Goal: Task Accomplishment & Management: Complete application form

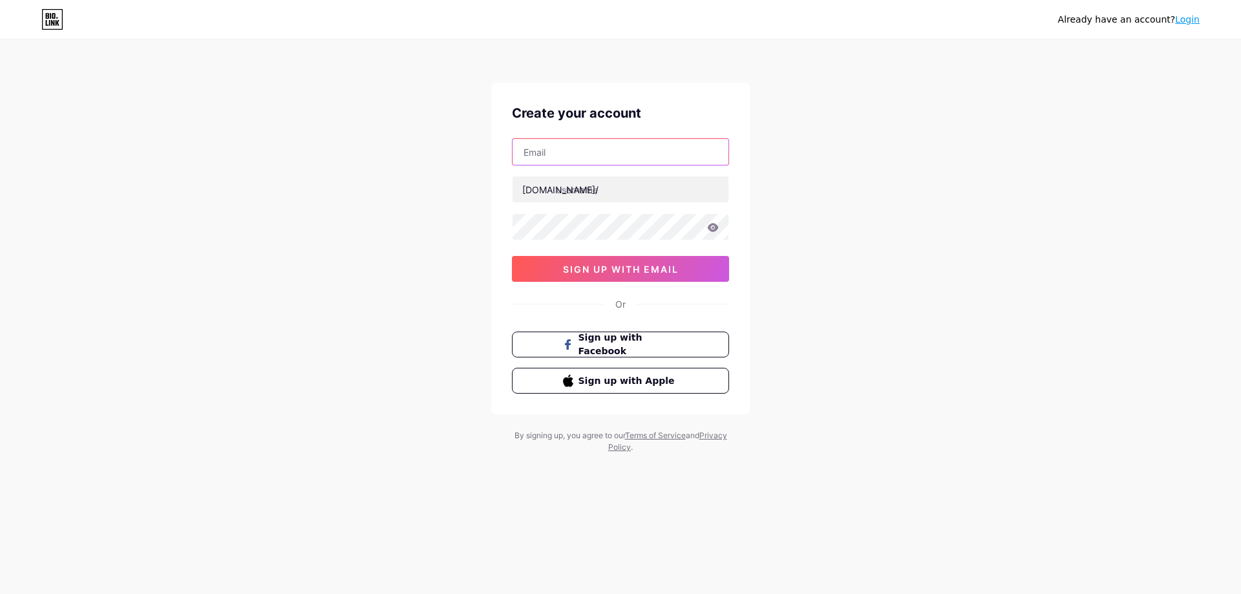
click at [568, 155] on input "text" at bounding box center [621, 152] width 216 height 26
click at [595, 146] on input "text" at bounding box center [621, 152] width 216 height 26
type input "t"
type input "[EMAIL_ADDRESS][DOMAIN_NAME]"
type input "thesmartyscore"
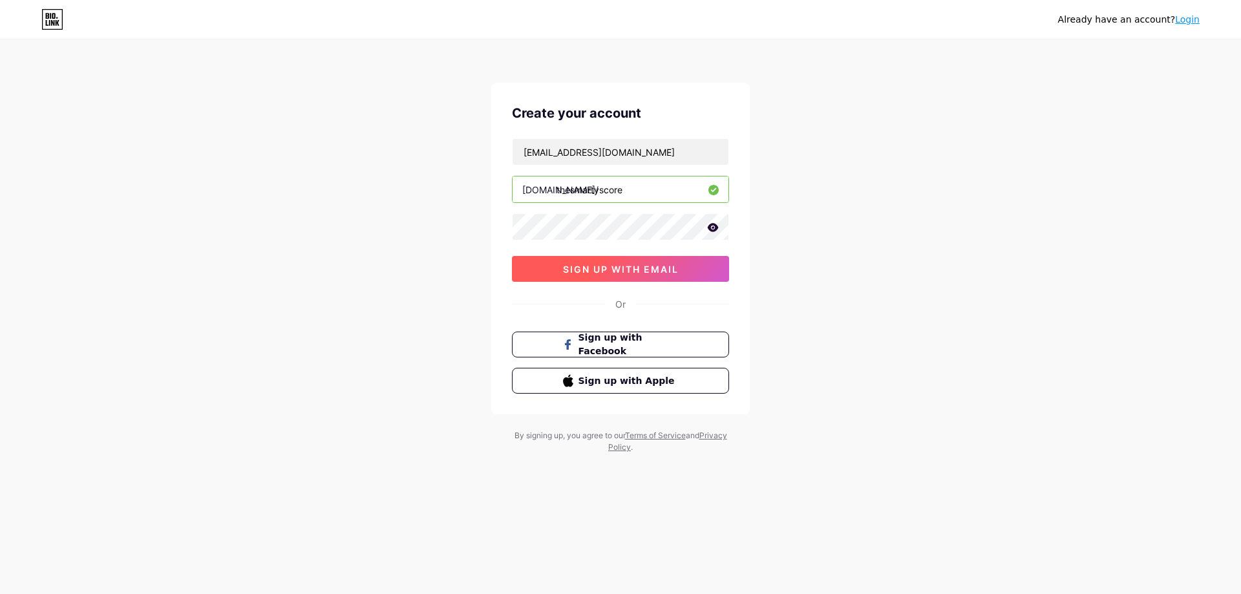
click at [680, 263] on button "sign up with email" at bounding box center [620, 269] width 217 height 26
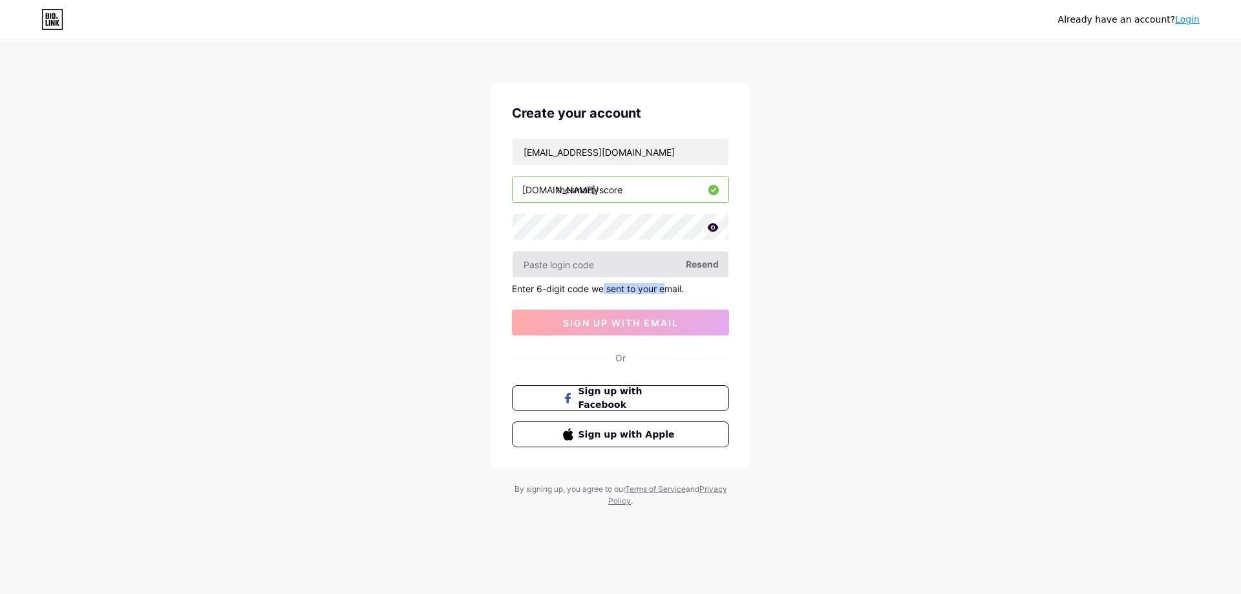
drag, startPoint x: 617, startPoint y: 292, endPoint x: 684, endPoint y: 276, distance: 69.1
click at [669, 282] on div "thesmartyscore@gmail.com bio.link/ thesmartyscore Resend Enter 6-digit code we …" at bounding box center [620, 236] width 217 height 197
paste input "319027"
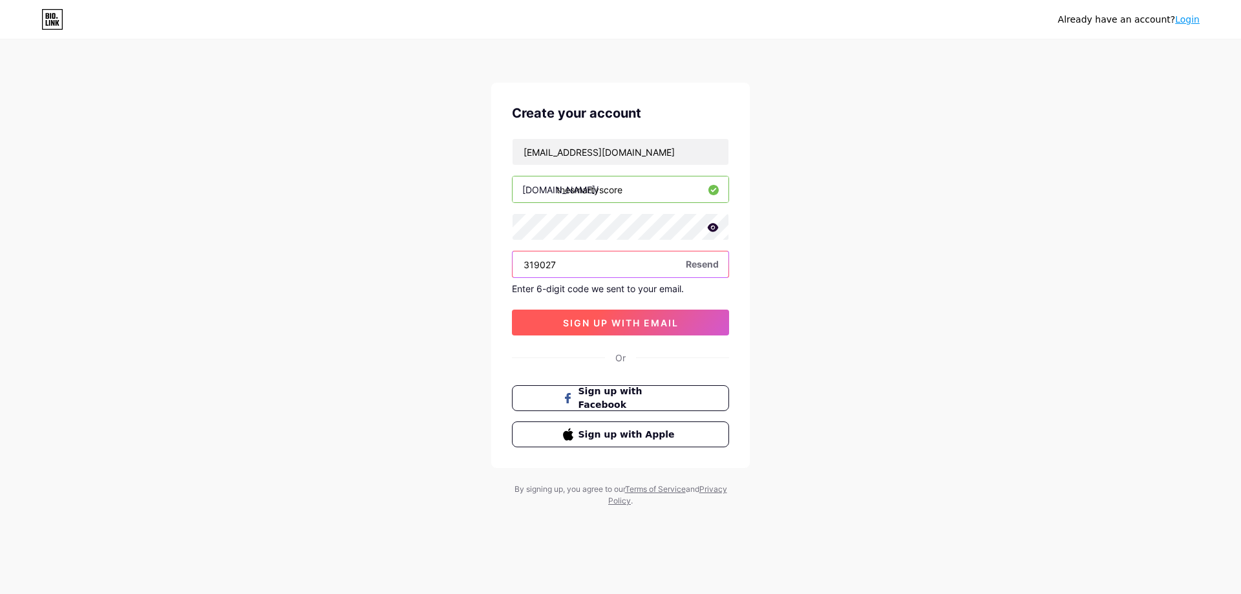
type input "319027"
click at [584, 324] on span "sign up with email" at bounding box center [621, 322] width 116 height 11
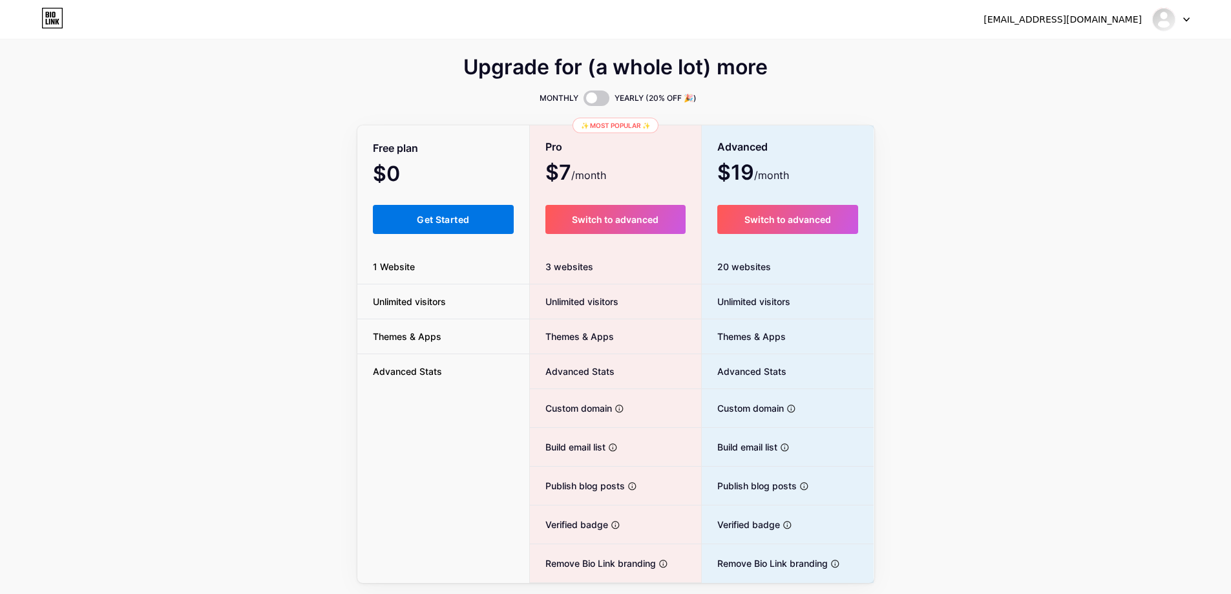
click at [436, 217] on span "Get Started" at bounding box center [443, 219] width 52 height 11
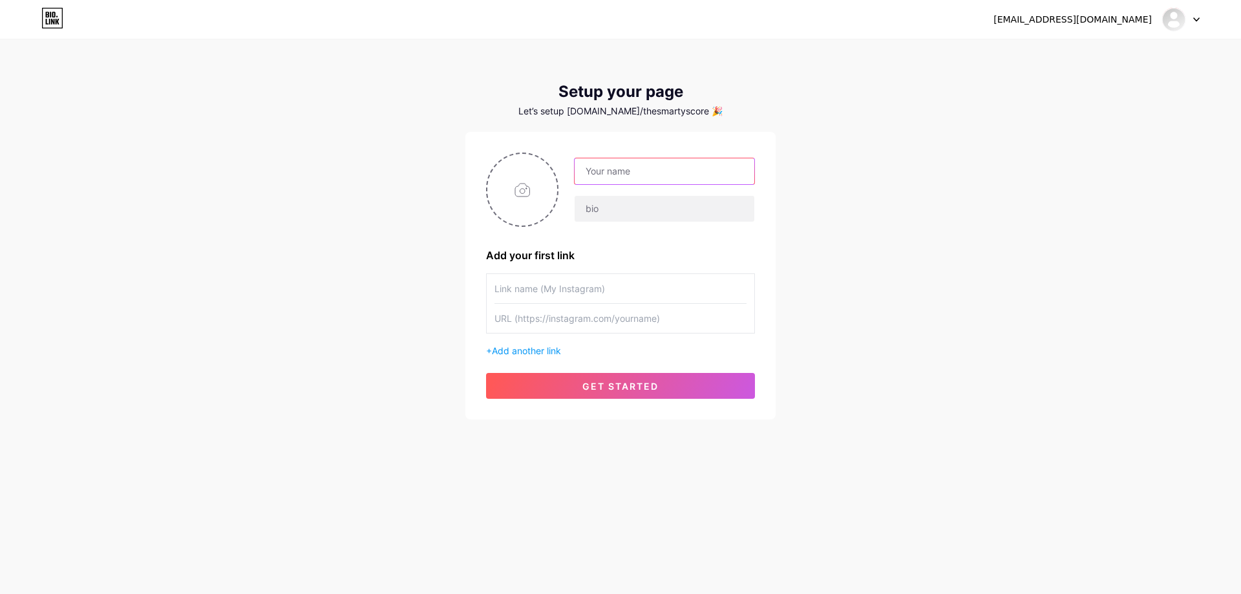
click at [621, 175] on input "text" at bounding box center [665, 171] width 180 height 26
click at [977, 202] on div "thesmartyscore@gmail.com Dashboard Logout Setup your page Let’s setup bio.link/…" at bounding box center [620, 230] width 1241 height 461
click at [674, 175] on input "text" at bounding box center [665, 171] width 180 height 26
type input "T"
type input "Martijn"
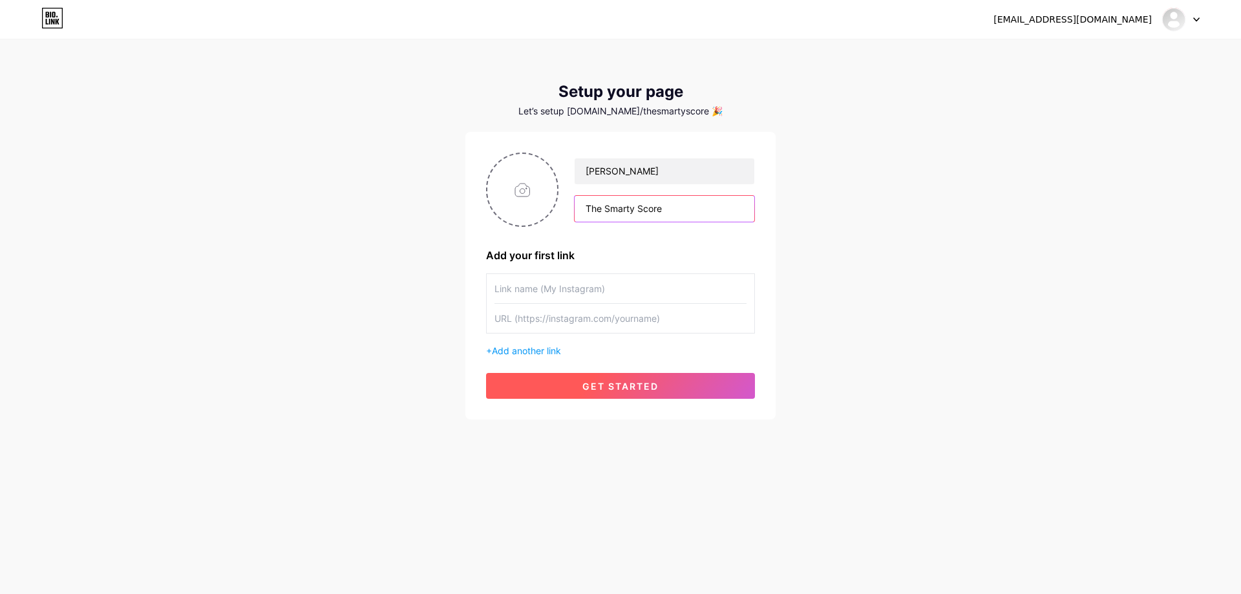
type input "The Smarty Score"
click at [624, 378] on button "get started" at bounding box center [620, 386] width 269 height 26
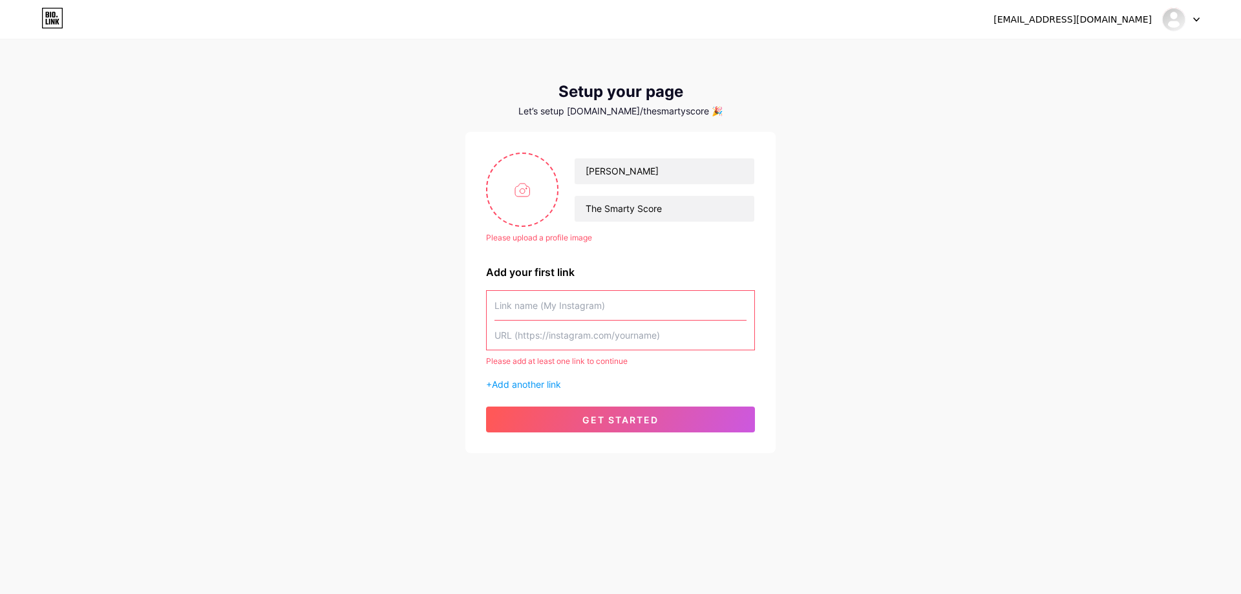
click at [994, 207] on div "thesmartyscore@gmail.com Dashboard Logout Setup your page Let’s setup bio.link/…" at bounding box center [620, 247] width 1241 height 495
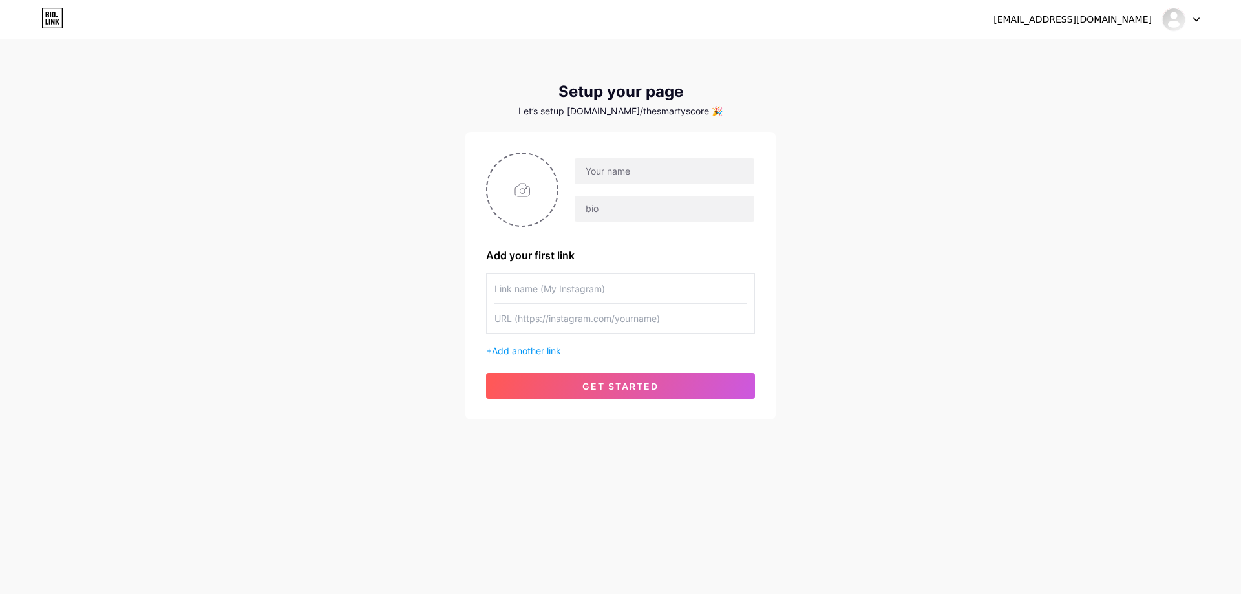
click at [1115, 10] on div "[EMAIL_ADDRESS][DOMAIN_NAME]" at bounding box center [1097, 19] width 206 height 23
click at [1182, 19] on img at bounding box center [1174, 19] width 21 height 21
click at [1081, 91] on li "Logout" at bounding box center [1119, 87] width 160 height 35
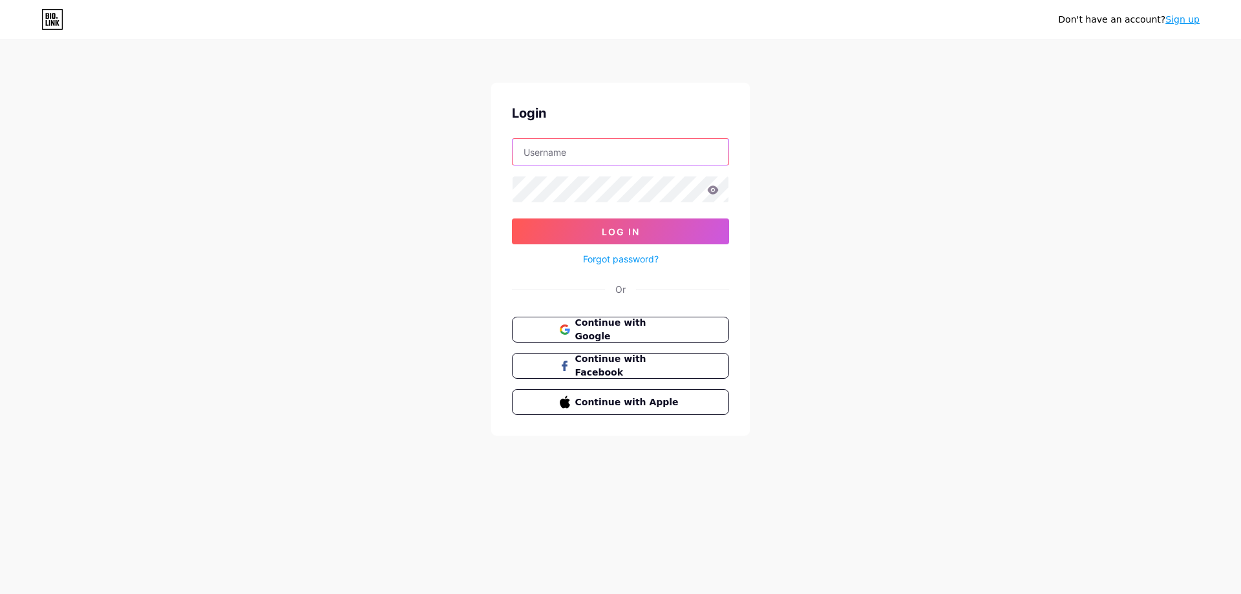
type input "[EMAIL_ADDRESS][DOMAIN_NAME]"
click at [605, 230] on span "Log In" at bounding box center [621, 231] width 38 height 11
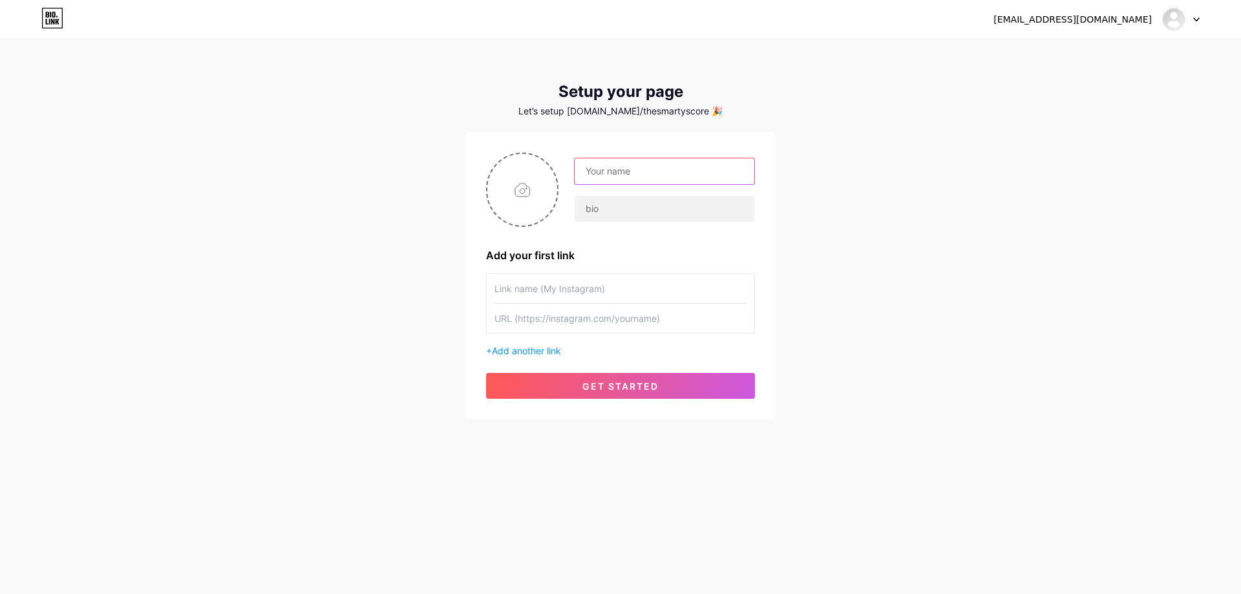
drag, startPoint x: 637, startPoint y: 169, endPoint x: 652, endPoint y: 177, distance: 17.1
click at [637, 169] on input "text" at bounding box center [665, 171] width 180 height 26
click at [935, 268] on div "thesmartyscore@gmail.com Dashboard Logout Setup your page Let’s setup bio.link/…" at bounding box center [620, 230] width 1241 height 461
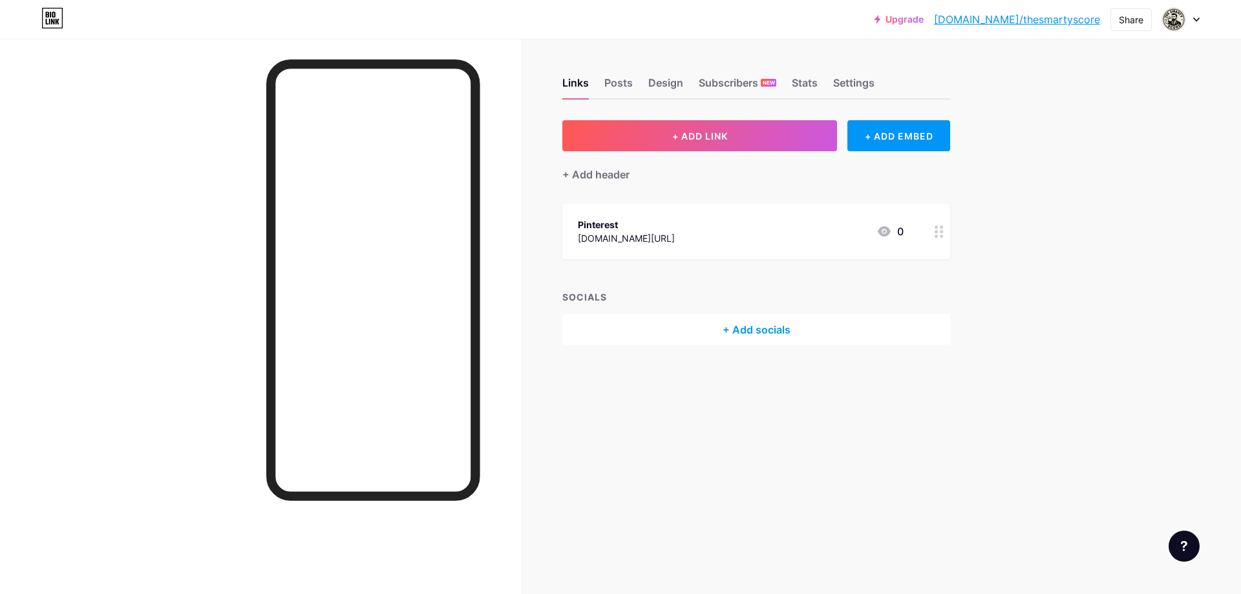
click at [675, 230] on div "Pinterest" at bounding box center [626, 225] width 97 height 14
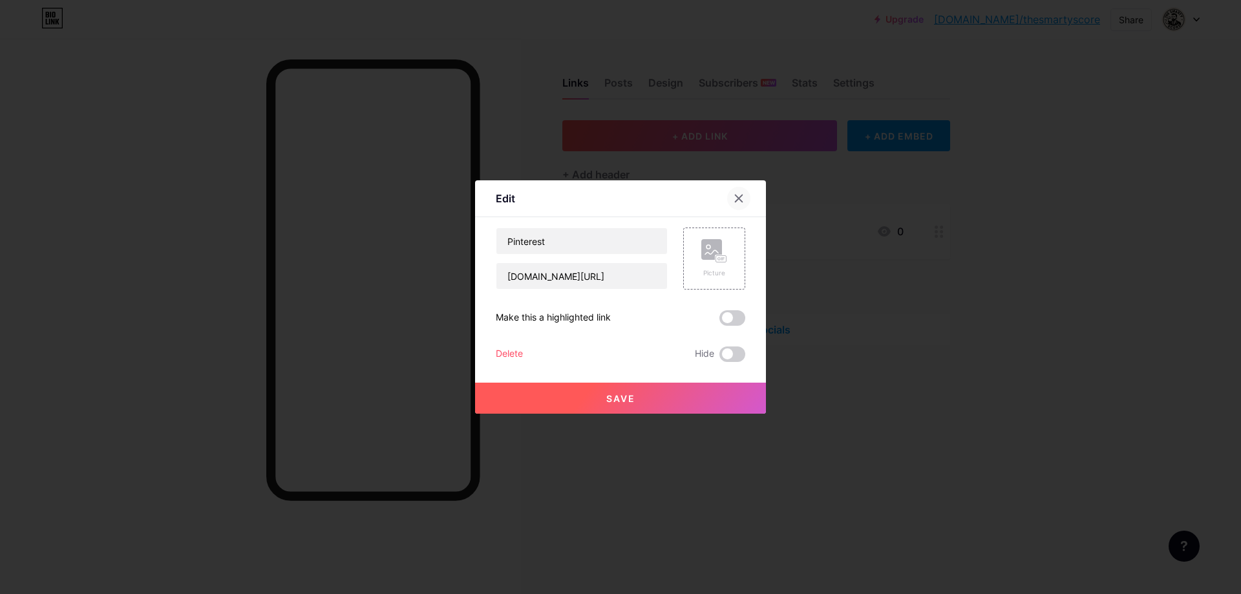
click at [737, 197] on icon at bounding box center [739, 198] width 10 height 10
